Goal: Information Seeking & Learning: Learn about a topic

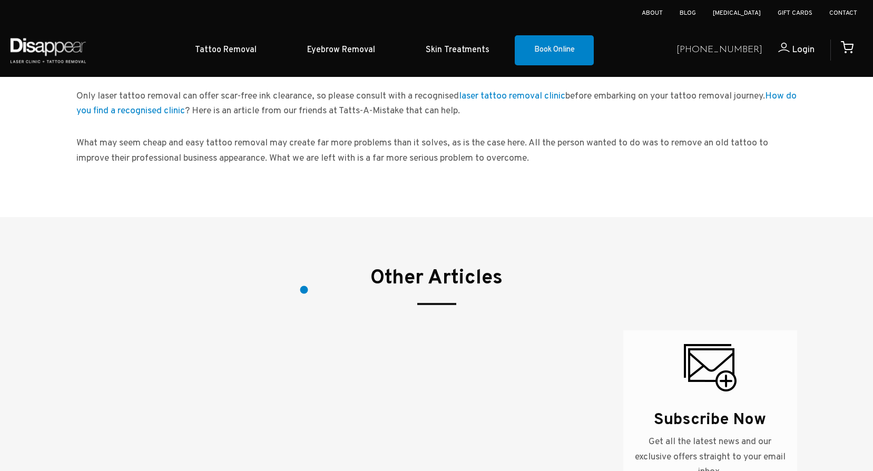
scroll to position [474, 0]
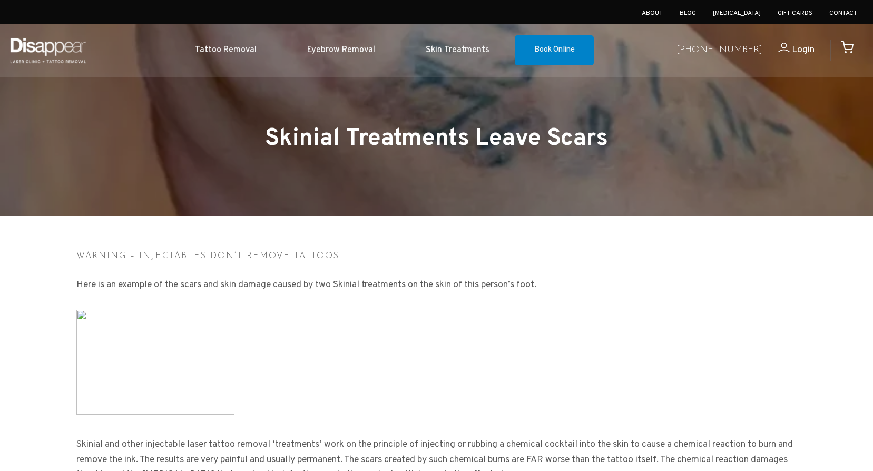
click at [48, 43] on img at bounding box center [48, 50] width 80 height 37
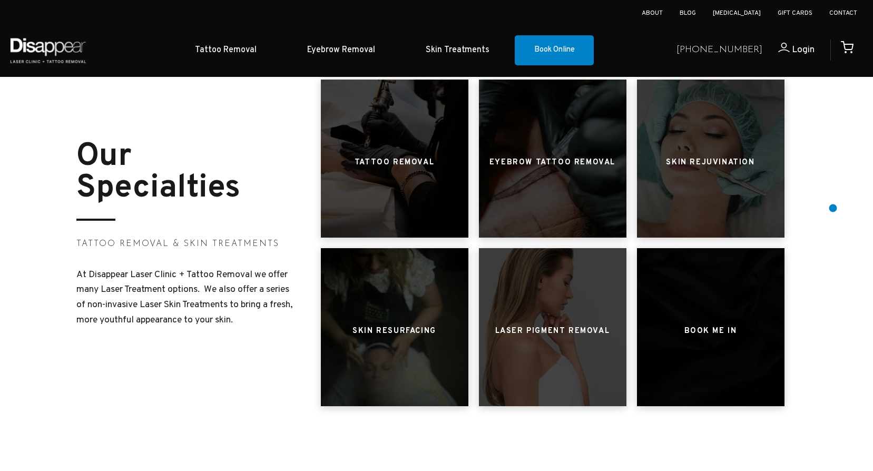
scroll to position [422, 0]
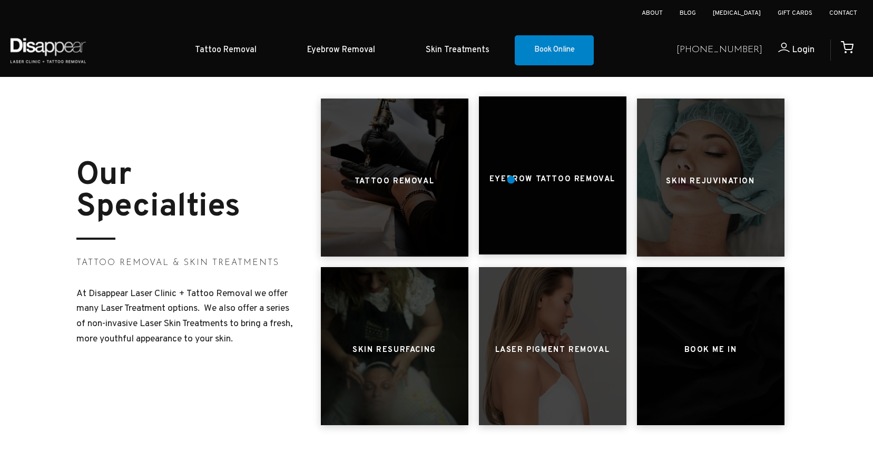
click at [511, 180] on h3 "Eyebrow Tattoo Removal" at bounding box center [553, 180] width 126 height 20
